Goal: Task Accomplishment & Management: Manage account settings

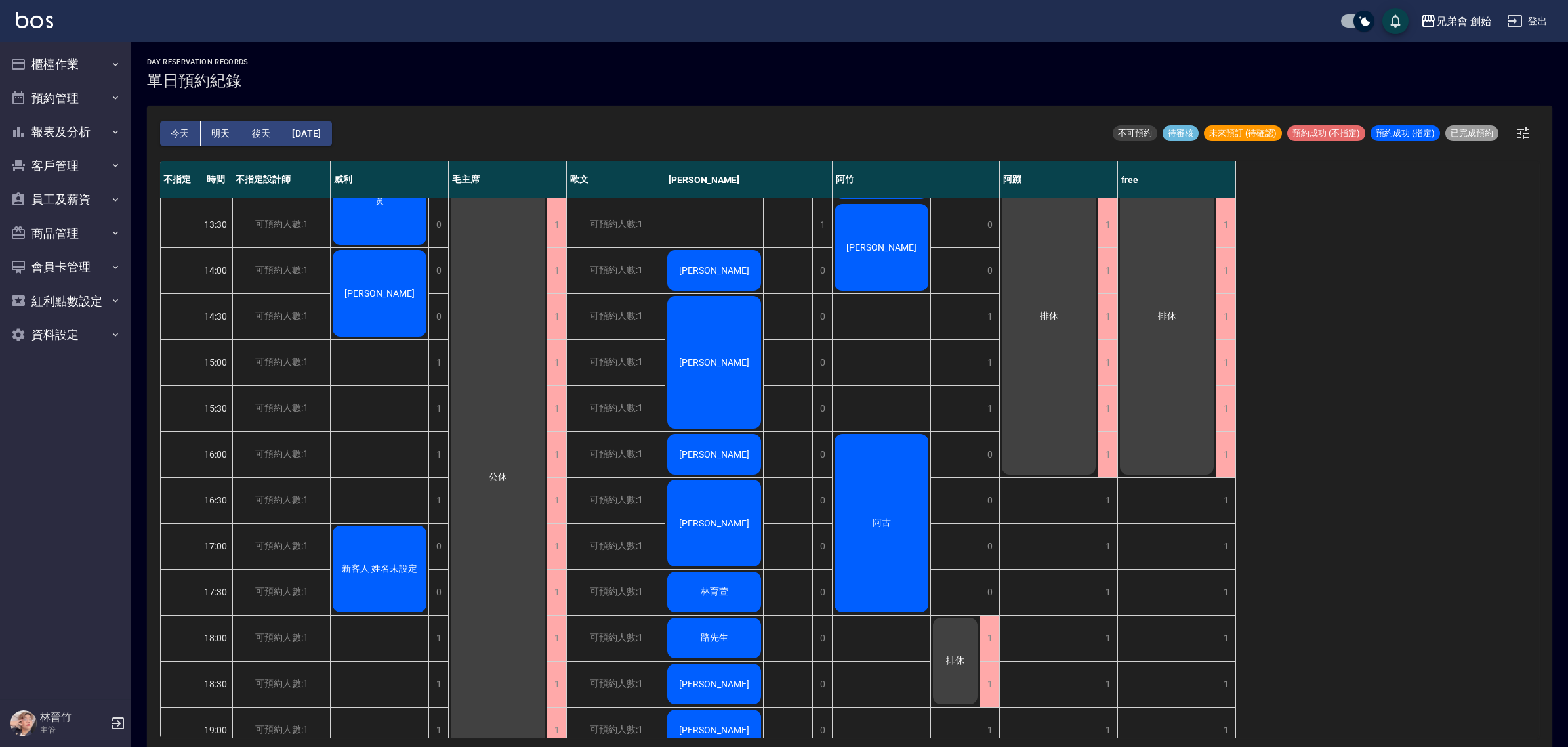
scroll to position [575, 0]
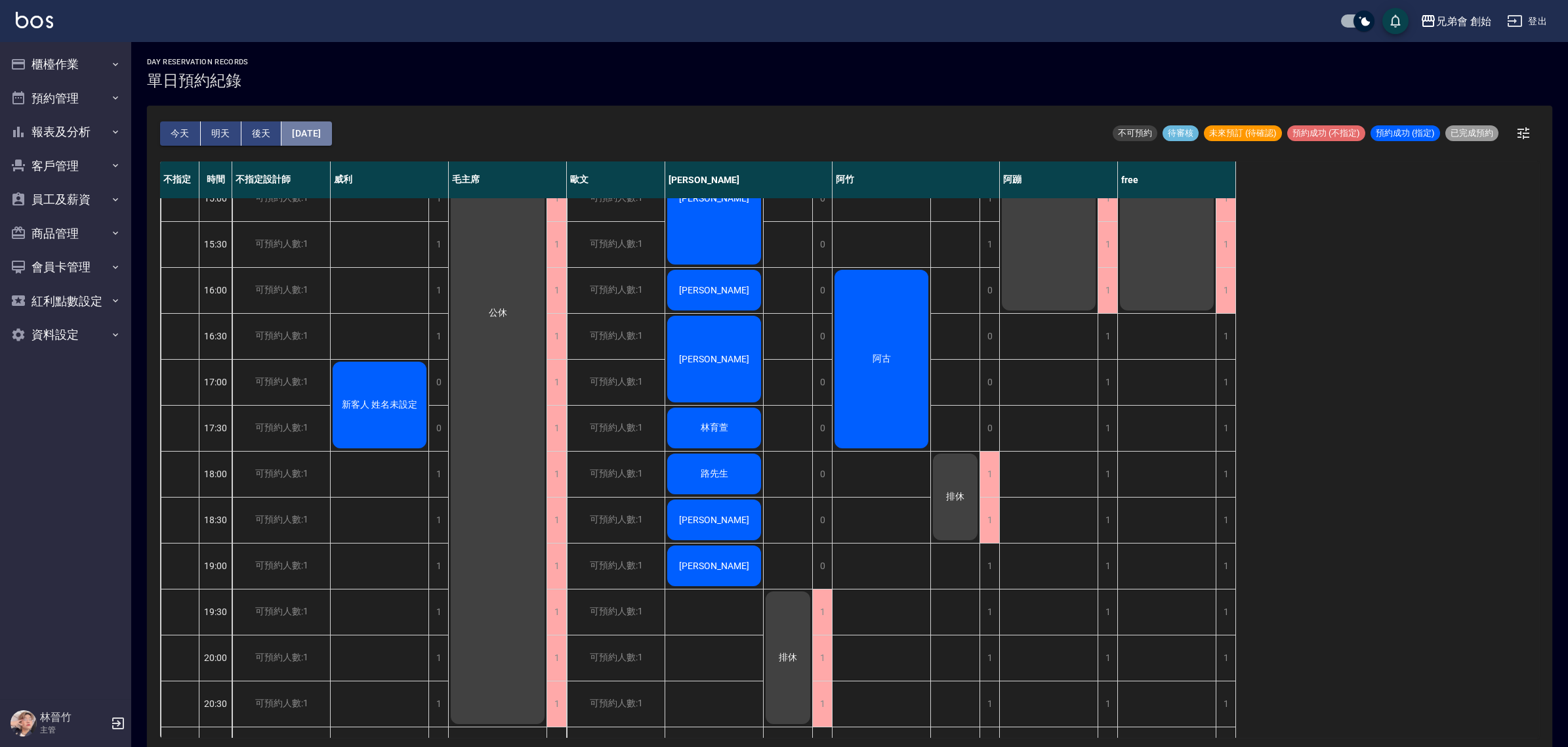
click at [322, 132] on button "[DATE]" at bounding box center [306, 133] width 50 height 24
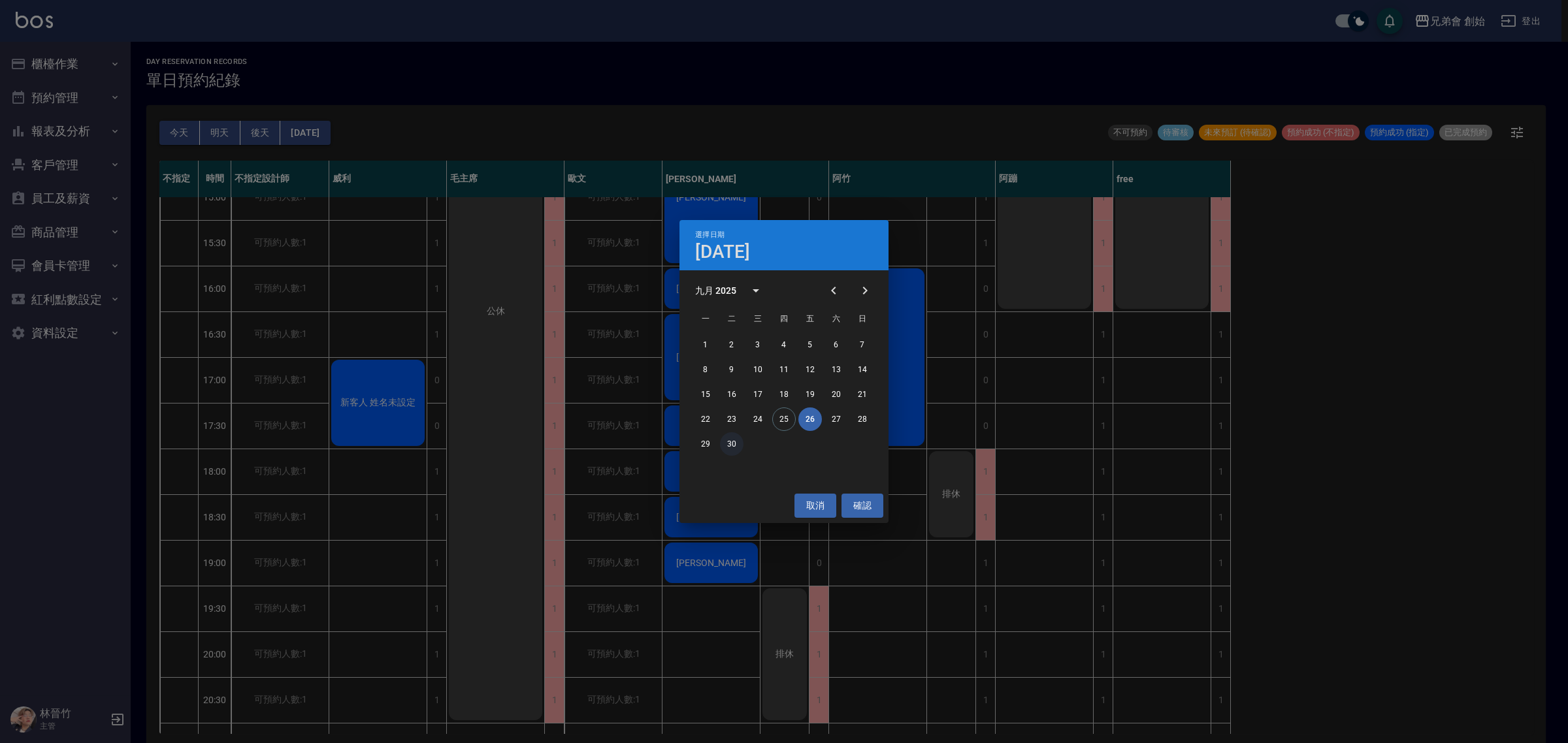
click at [732, 441] on button "30" at bounding box center [731, 444] width 24 height 24
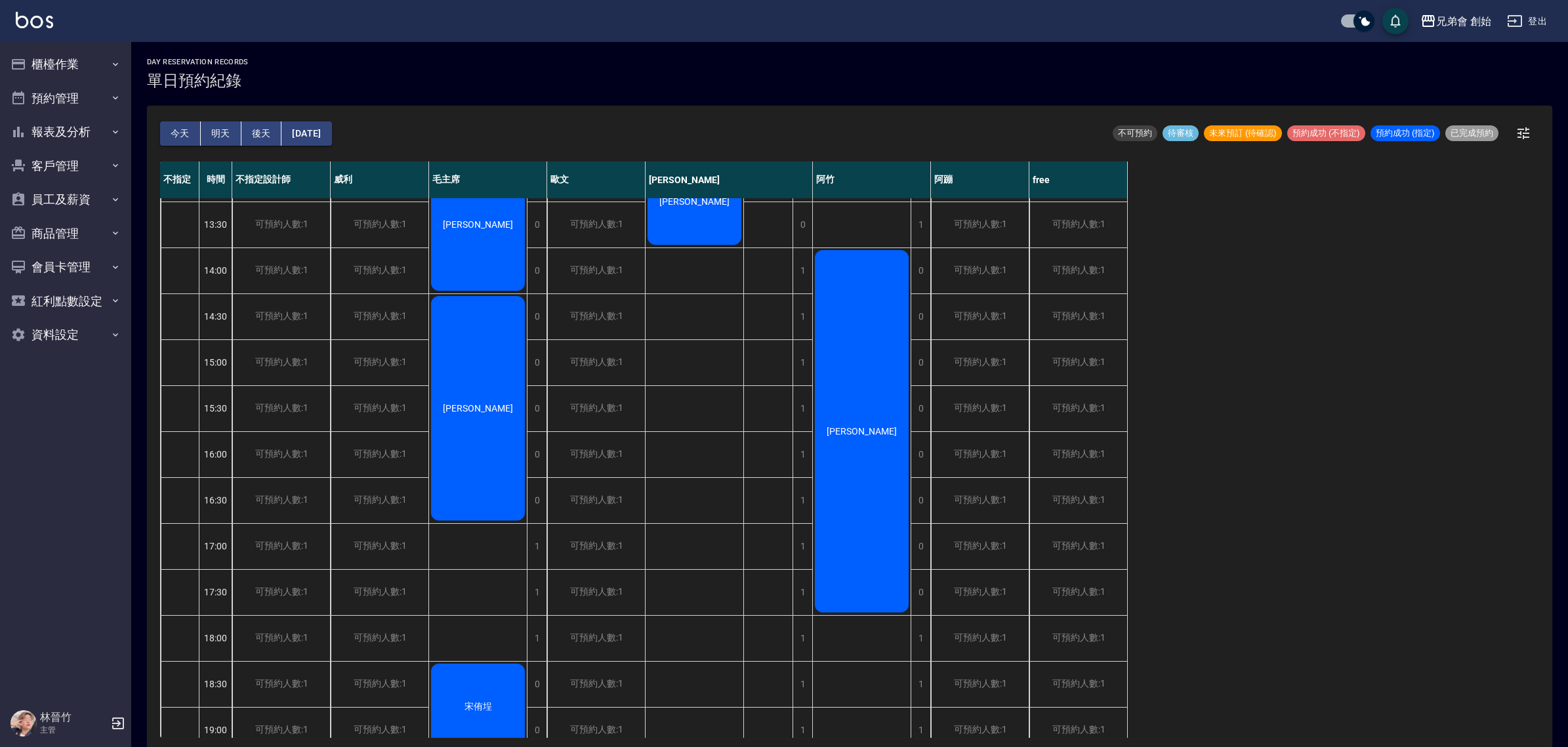
scroll to position [246, 0]
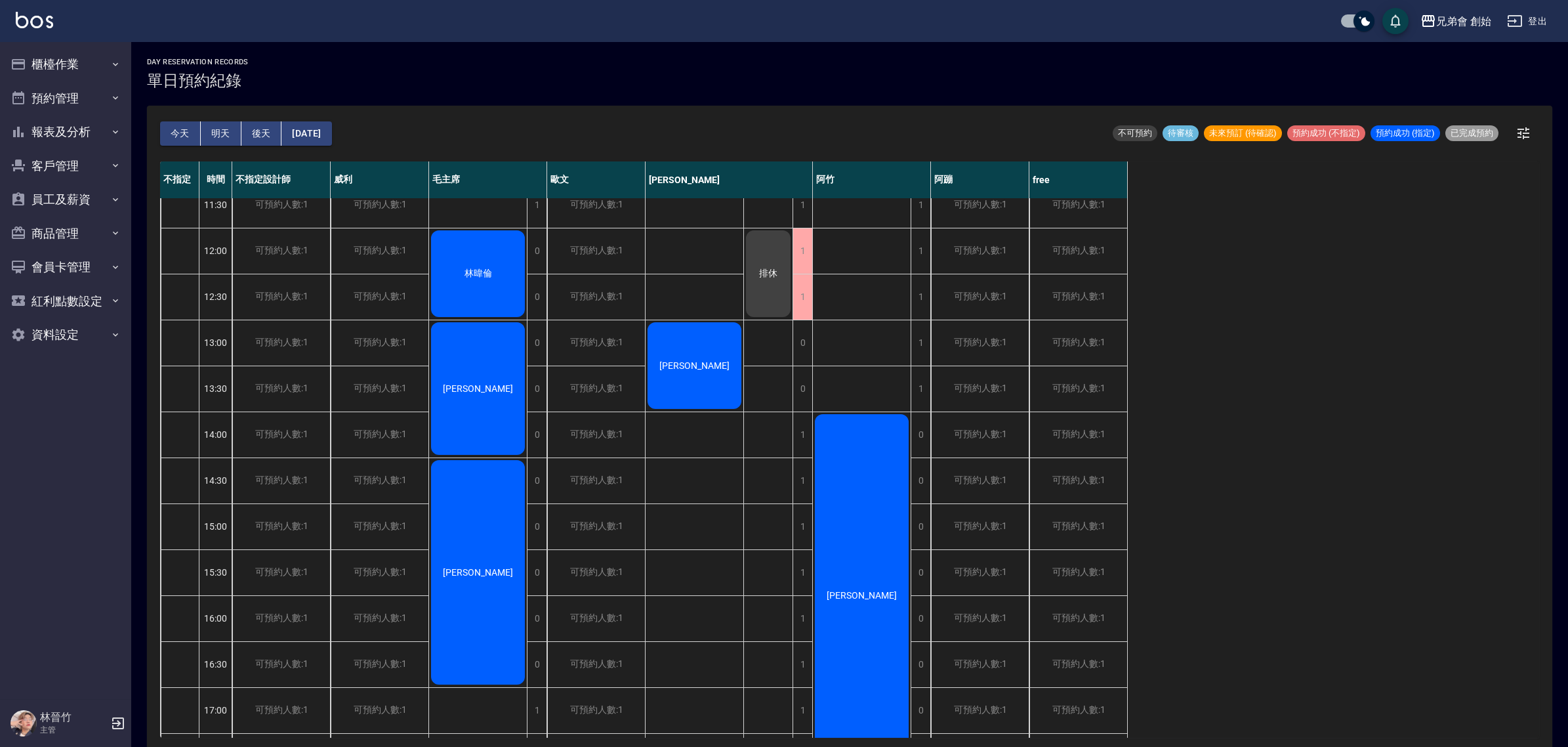
click at [185, 126] on button "今天" at bounding box center [180, 133] width 40 height 24
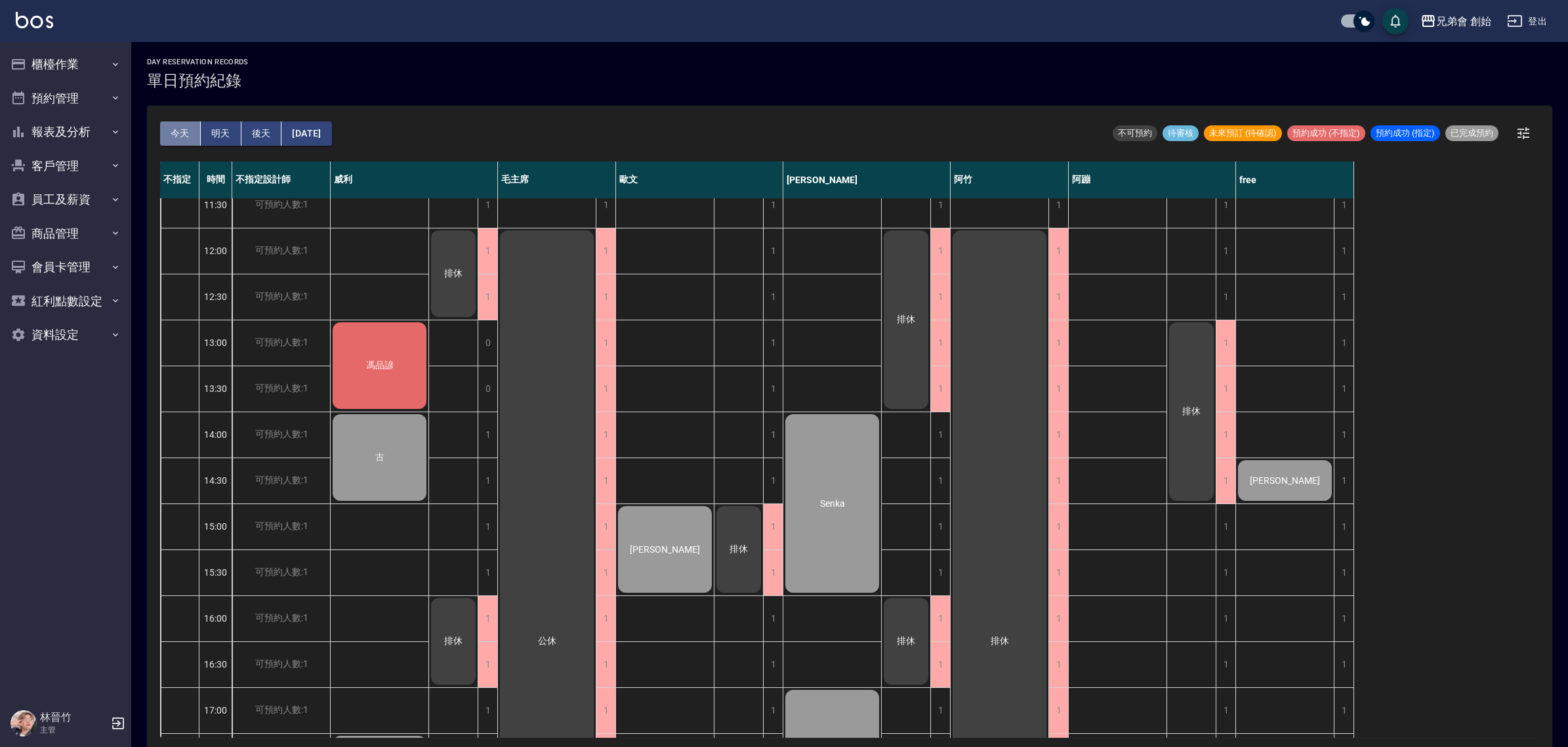
click at [184, 128] on button "今天" at bounding box center [180, 133] width 40 height 24
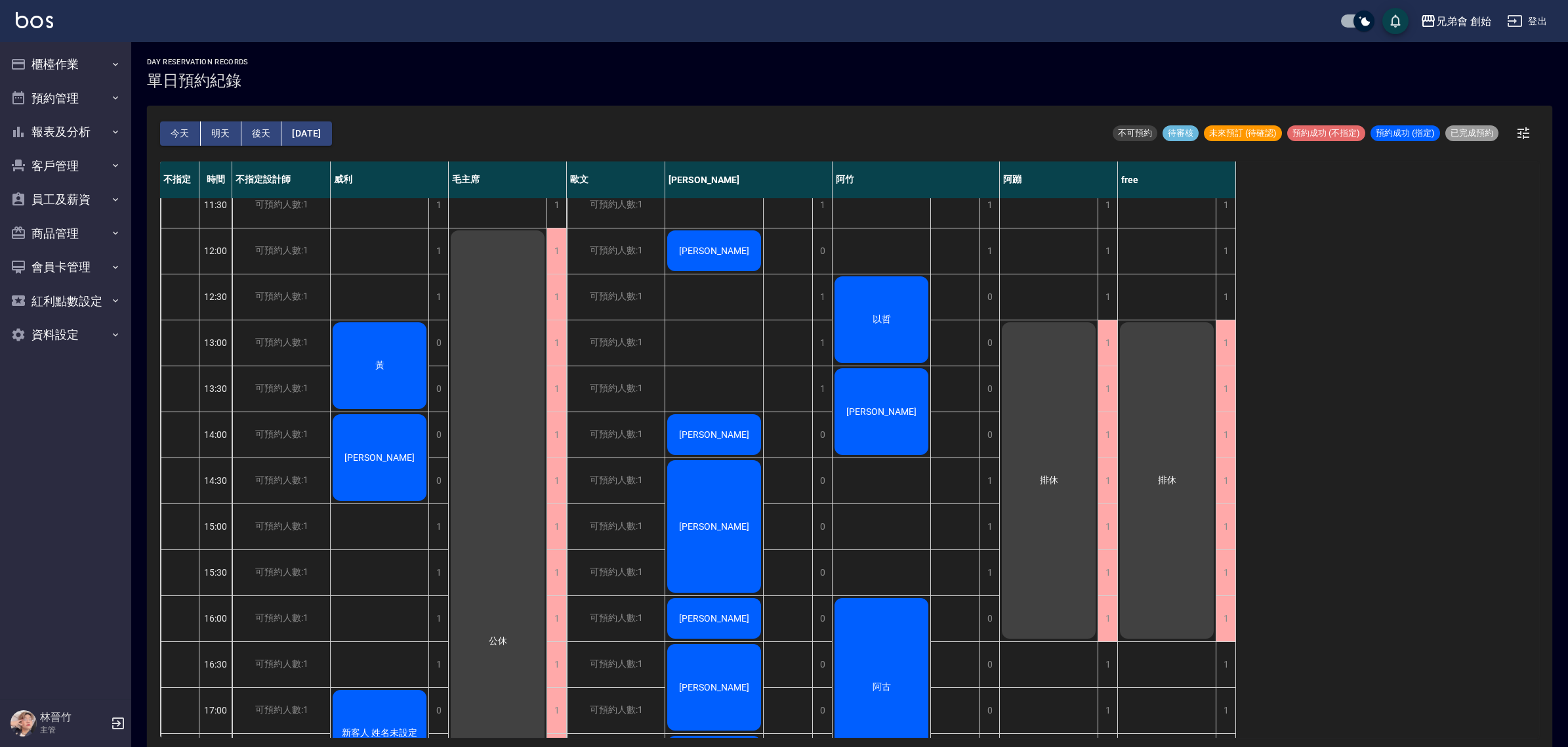
click at [220, 135] on button "明天" at bounding box center [221, 133] width 40 height 24
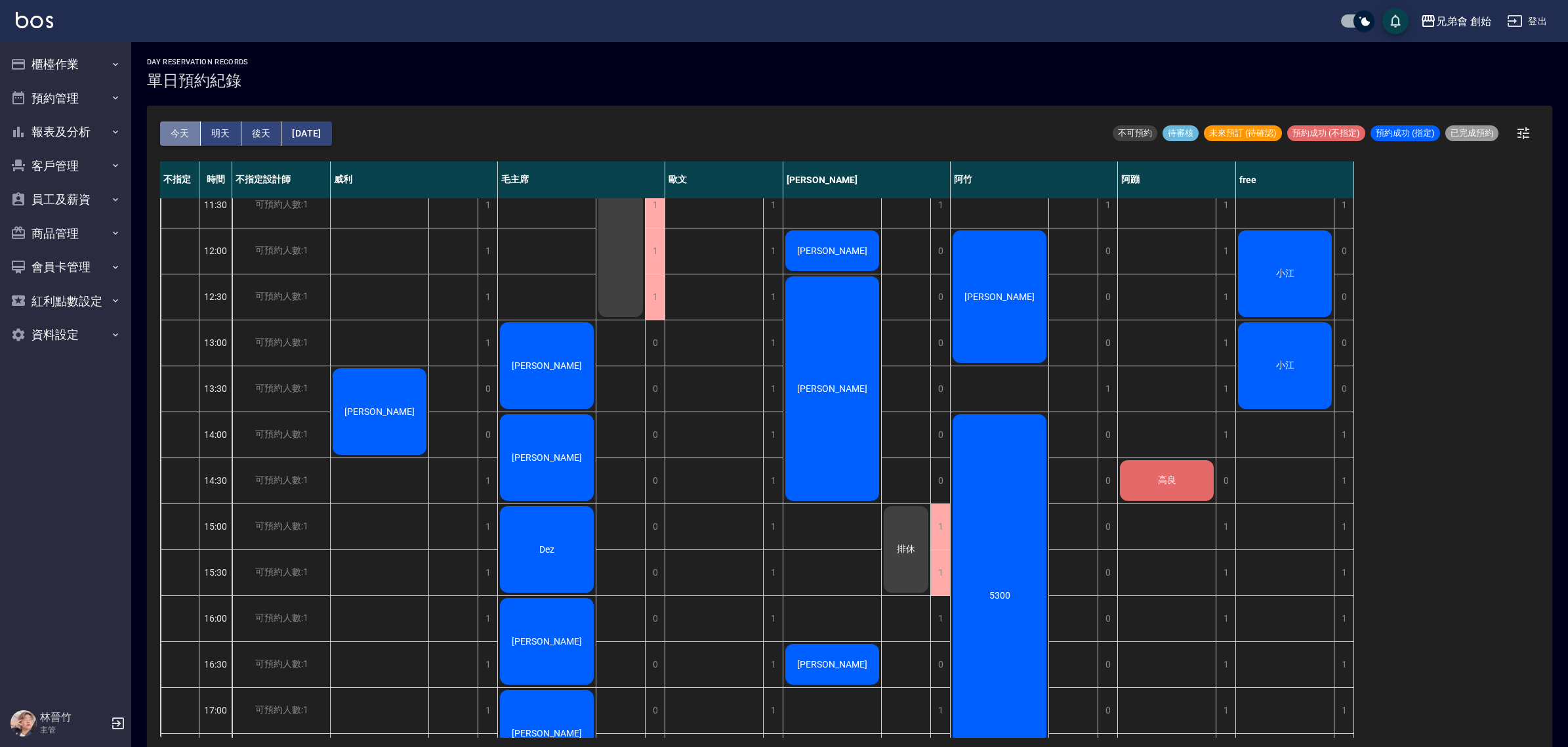
click at [187, 124] on button "今天" at bounding box center [180, 133] width 40 height 24
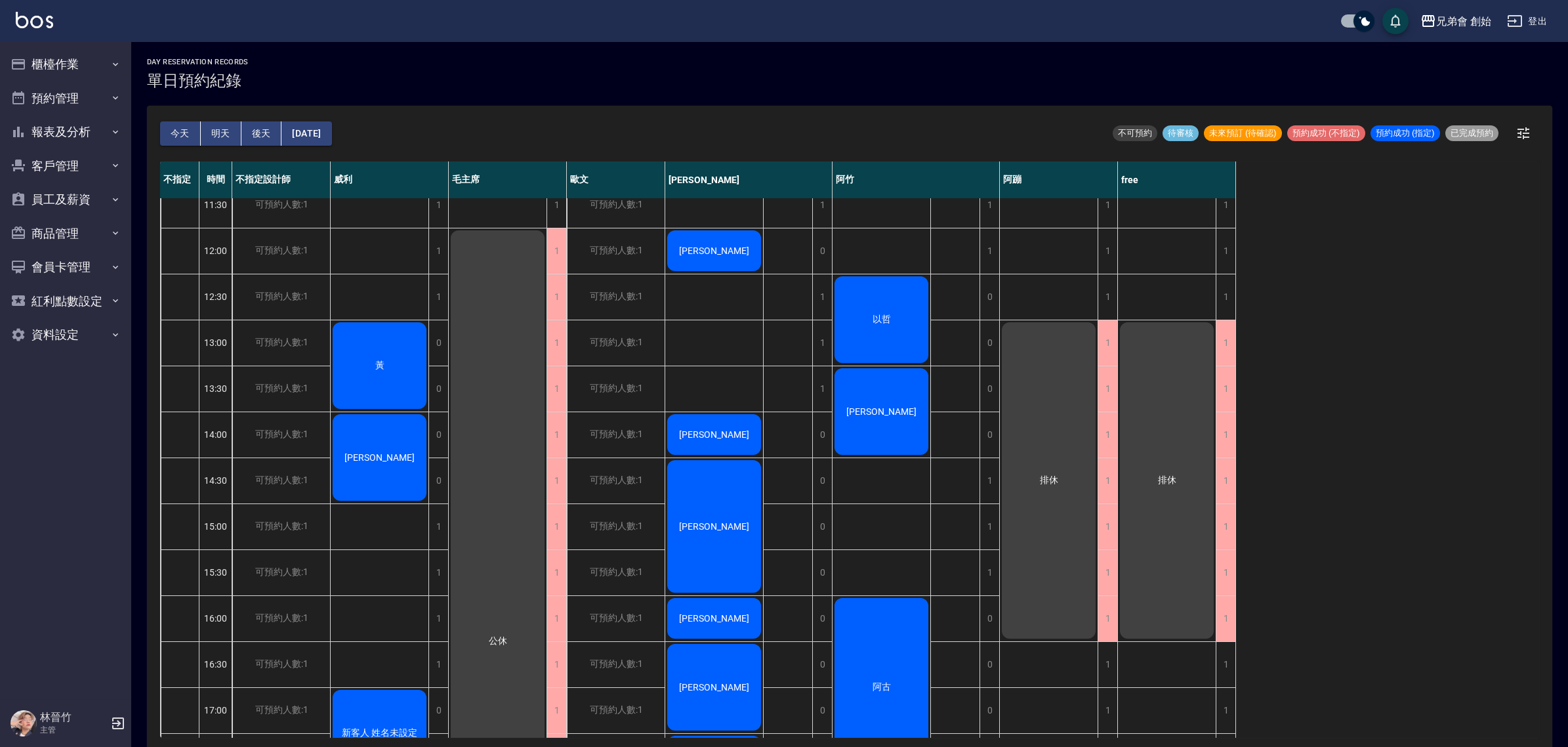
click at [226, 143] on button "明天" at bounding box center [221, 133] width 40 height 24
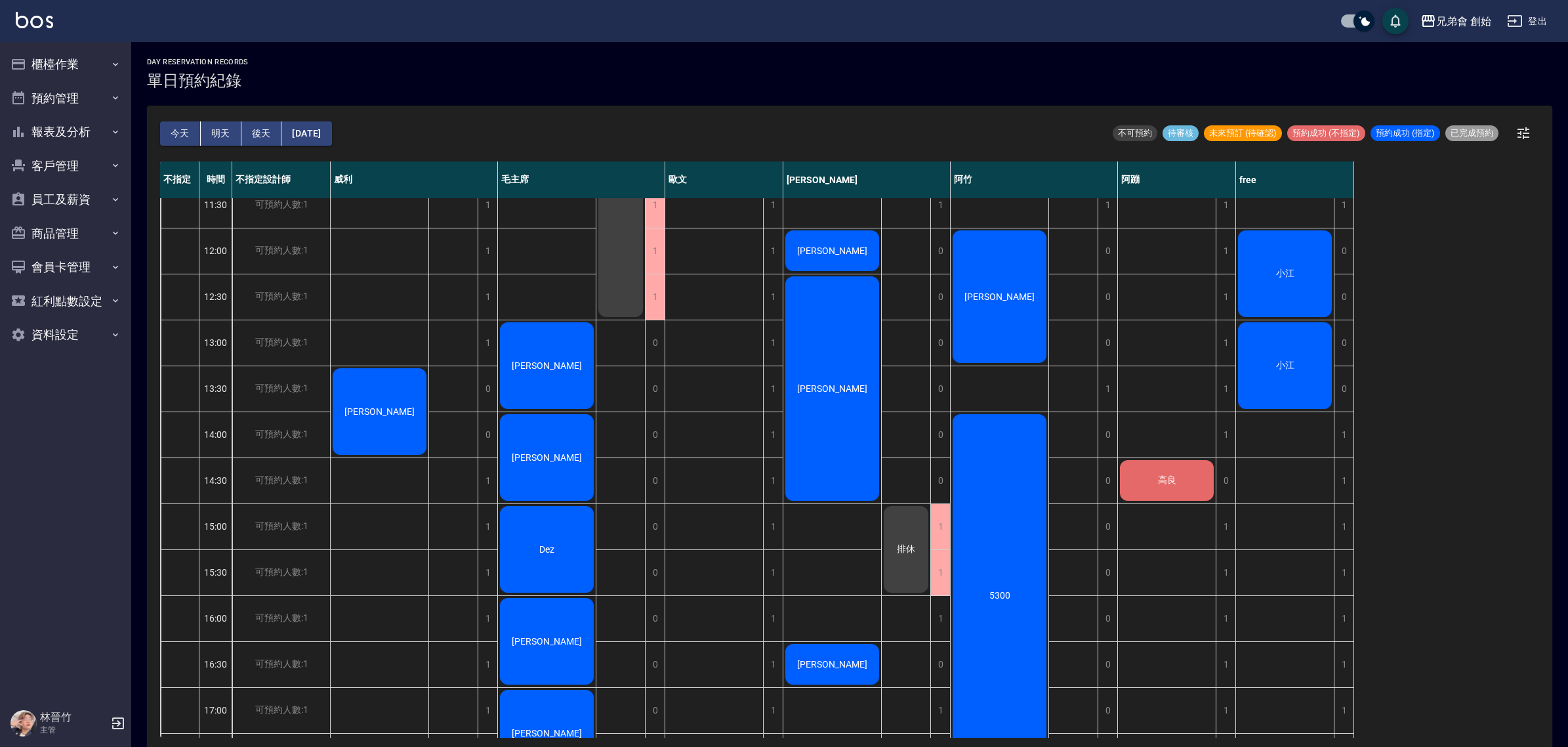
scroll to position [328, 0]
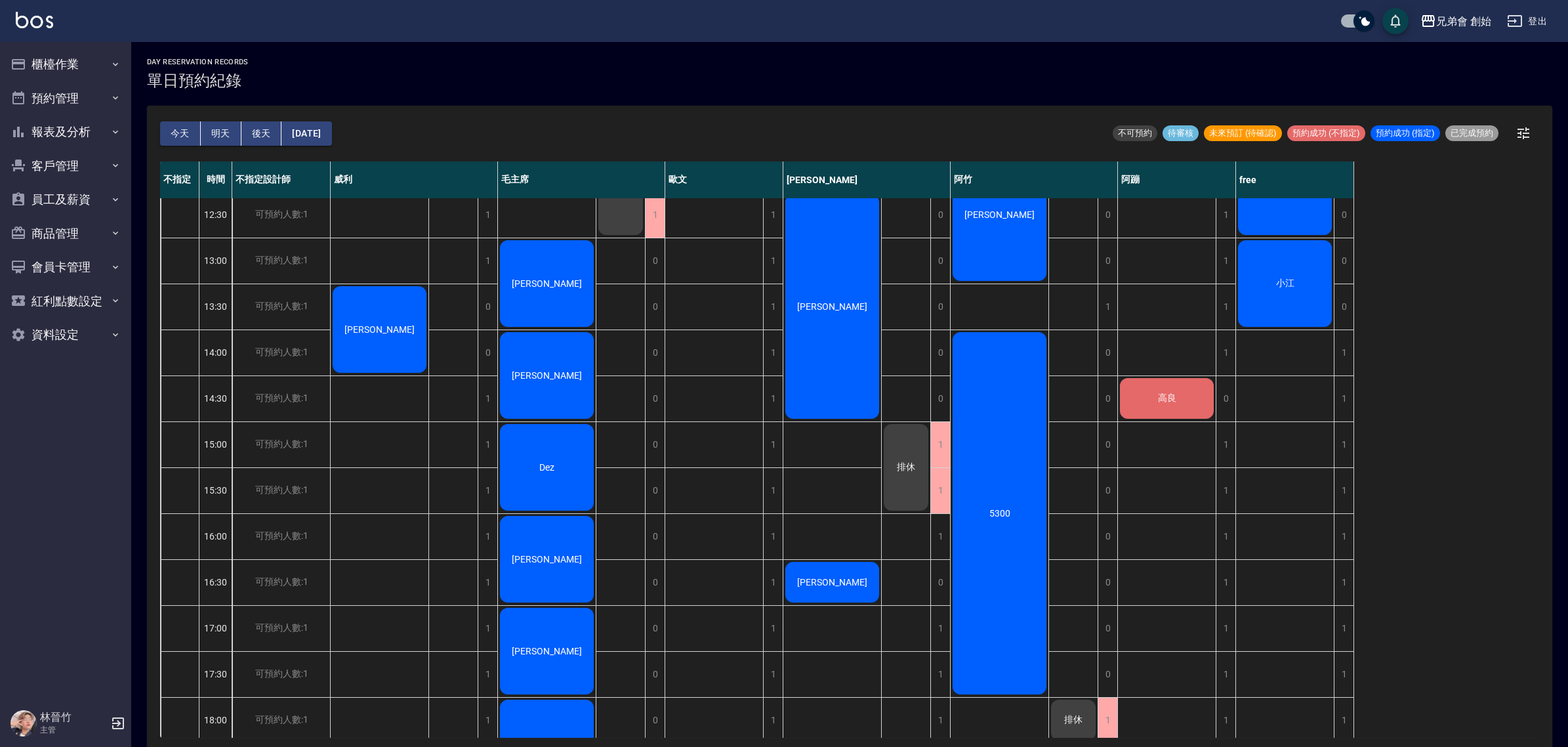
click at [181, 138] on button "今天" at bounding box center [180, 133] width 40 height 24
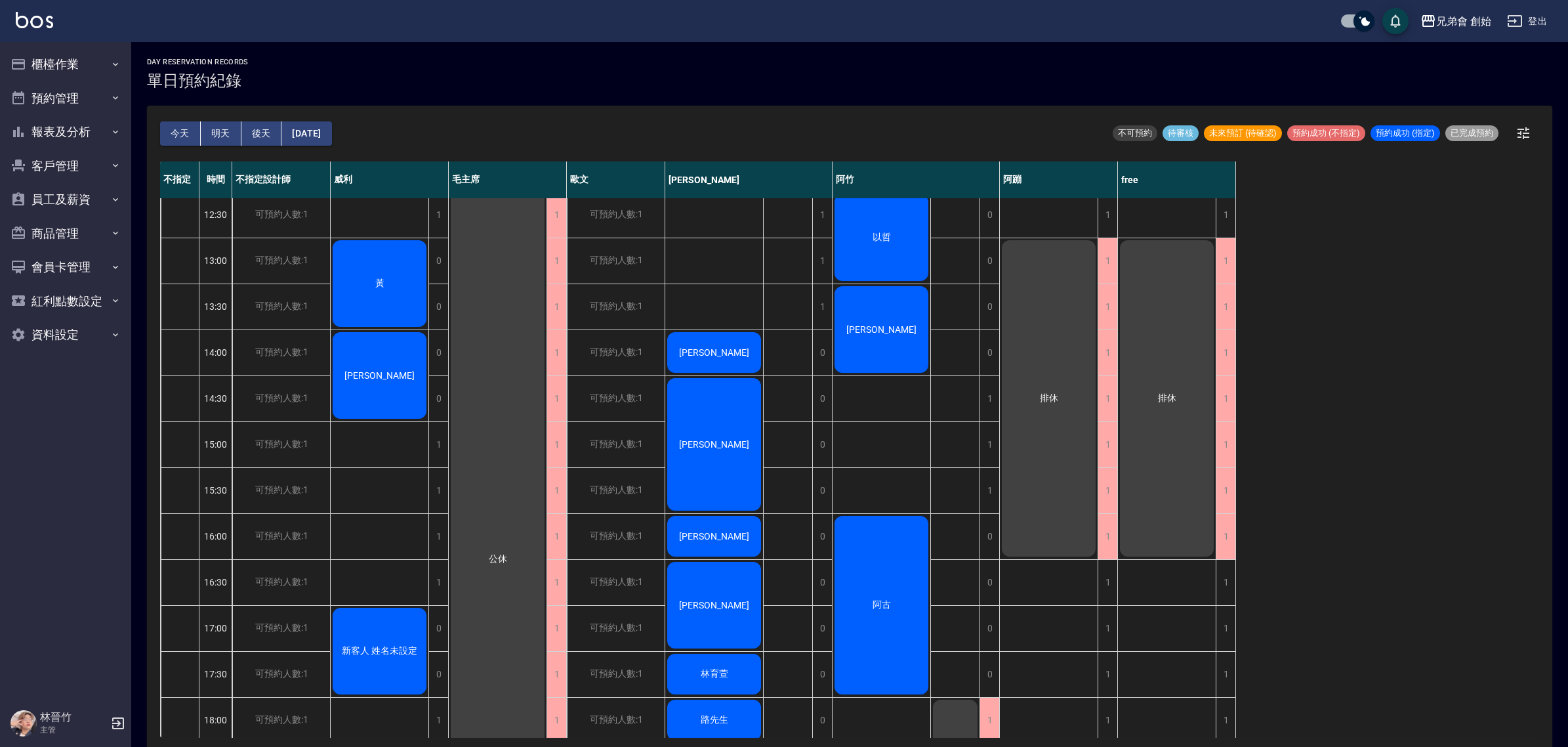
scroll to position [246, 0]
